Goal: Information Seeking & Learning: Learn about a topic

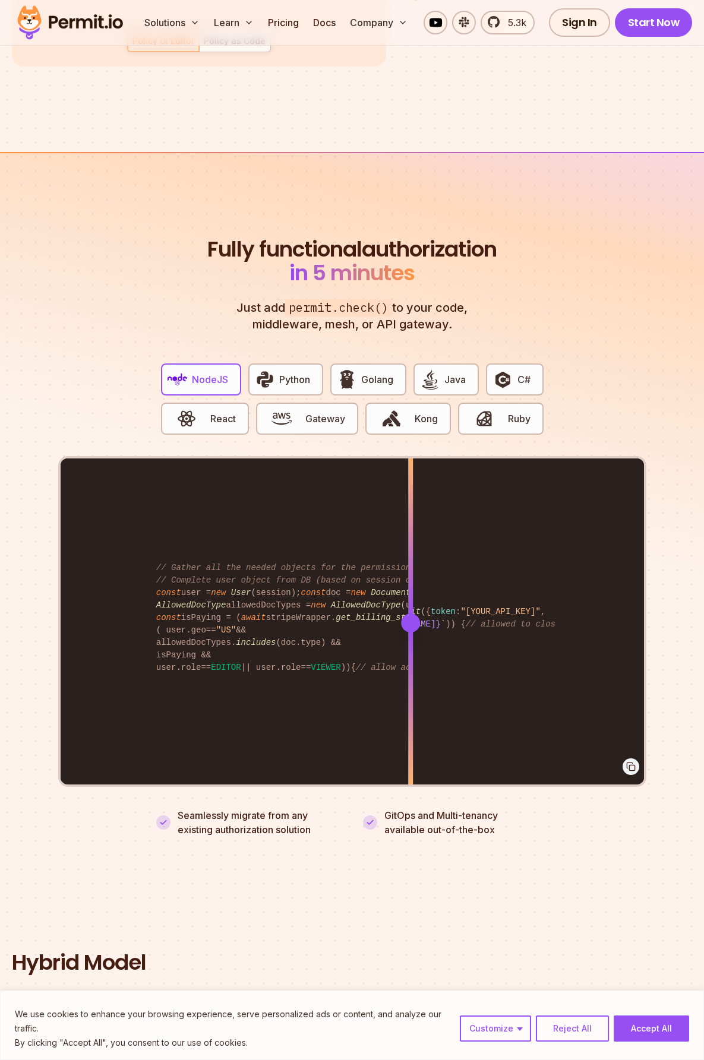
scroll to position [2079, 0]
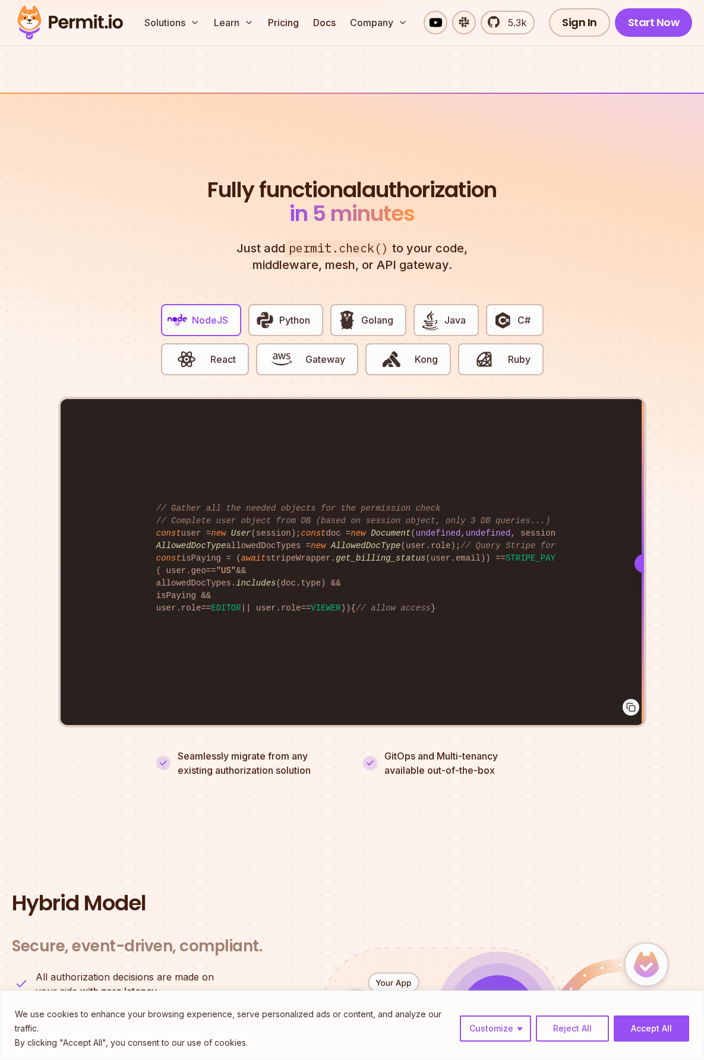
drag, startPoint x: 407, startPoint y: 550, endPoint x: 712, endPoint y: 567, distance: 305.8
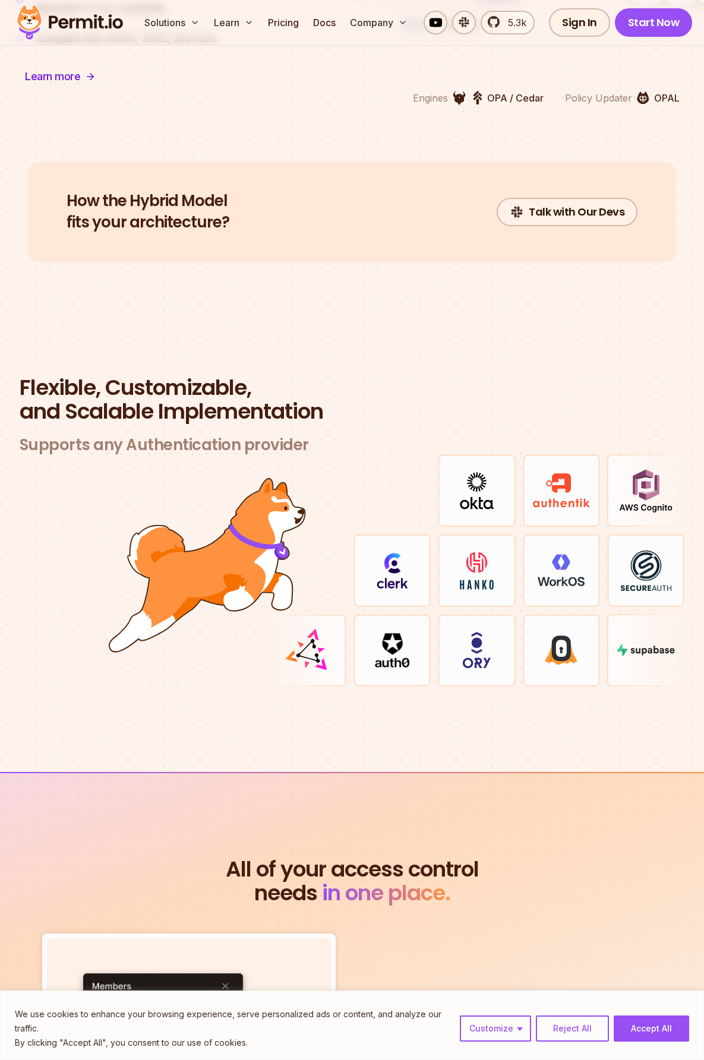
scroll to position [2970, 0]
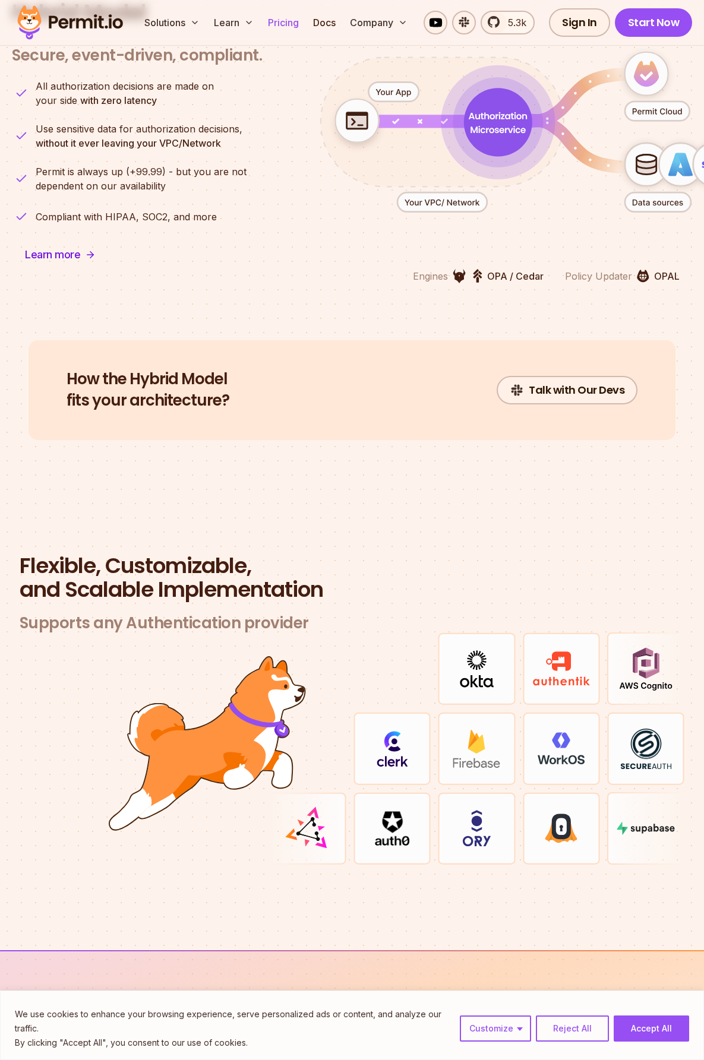
click at [280, 24] on link "Pricing" at bounding box center [283, 23] width 40 height 24
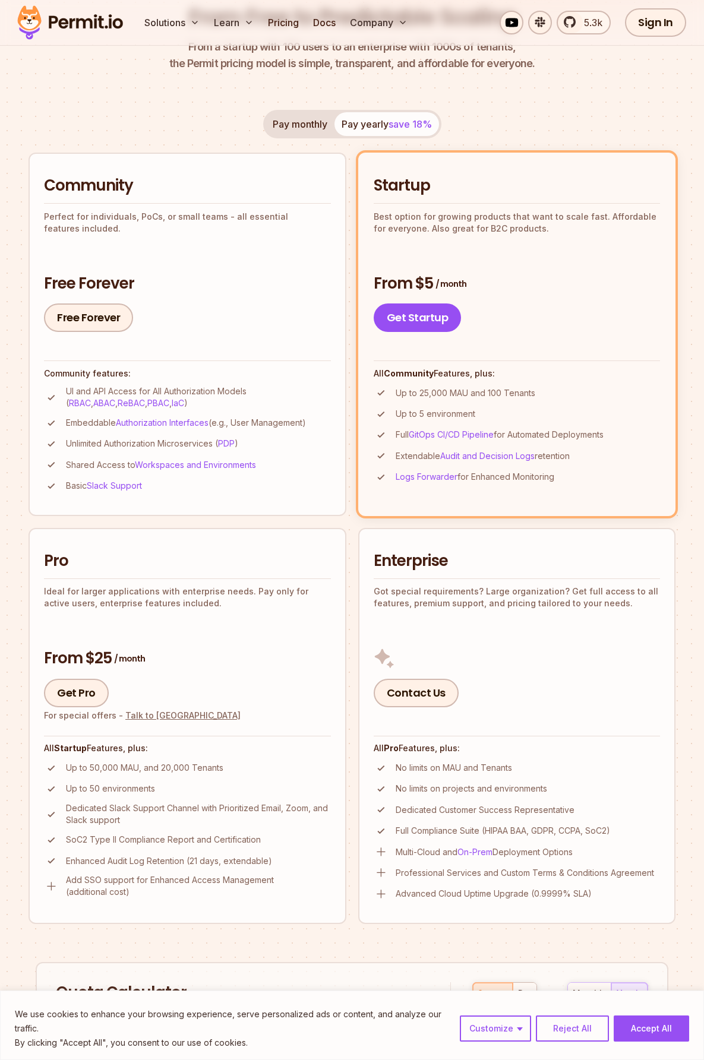
scroll to position [238, 0]
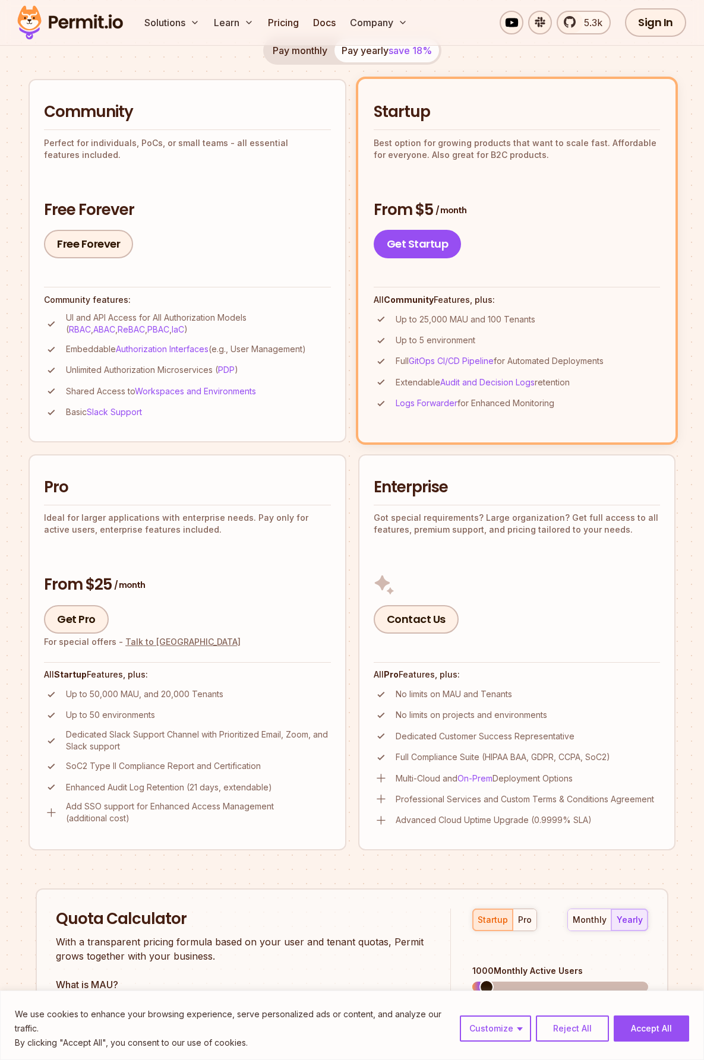
click at [684, 145] on section "Permit Pricing From Free to Predictable Scaling From a startup with 100 users t…" at bounding box center [352, 596] width 704 height 1607
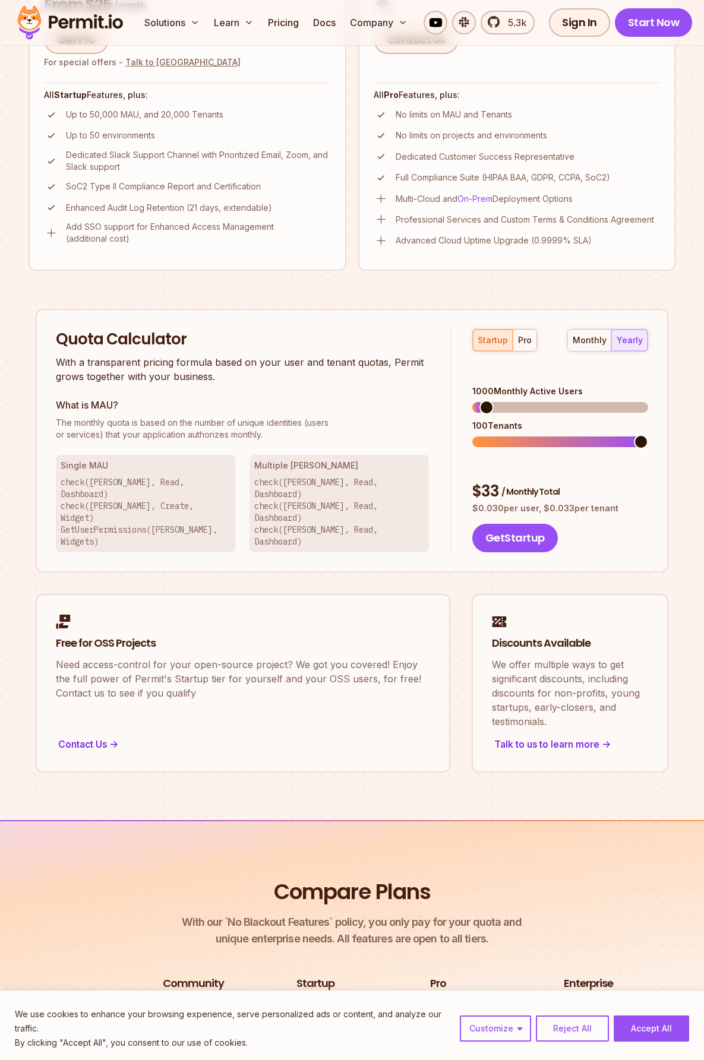
scroll to position [832, 0]
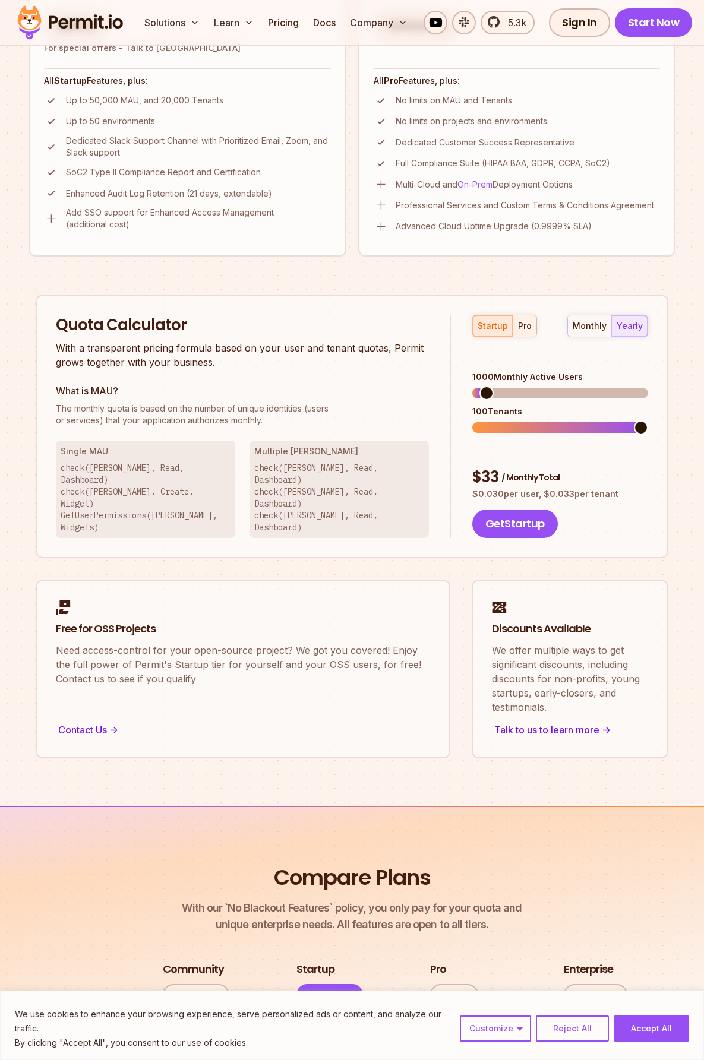
click at [532, 327] on button "pro" at bounding box center [525, 325] width 24 height 21
click at [648, 386] on span at bounding box center [641, 393] width 14 height 14
click at [648, 421] on span at bounding box center [641, 428] width 14 height 14
click at [648, 386] on span at bounding box center [641, 393] width 14 height 14
